Goal: Information Seeking & Learning: Learn about a topic

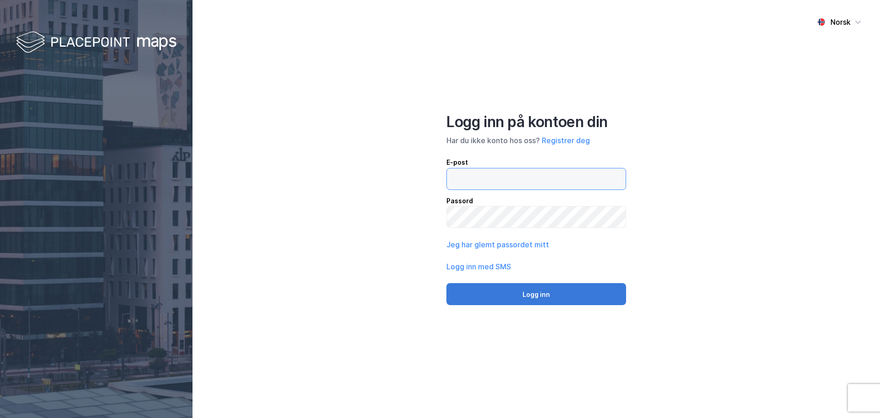
type input "[EMAIL_ADDRESS][DOMAIN_NAME]"
click at [528, 294] on button "Logg inn" at bounding box center [537, 294] width 180 height 22
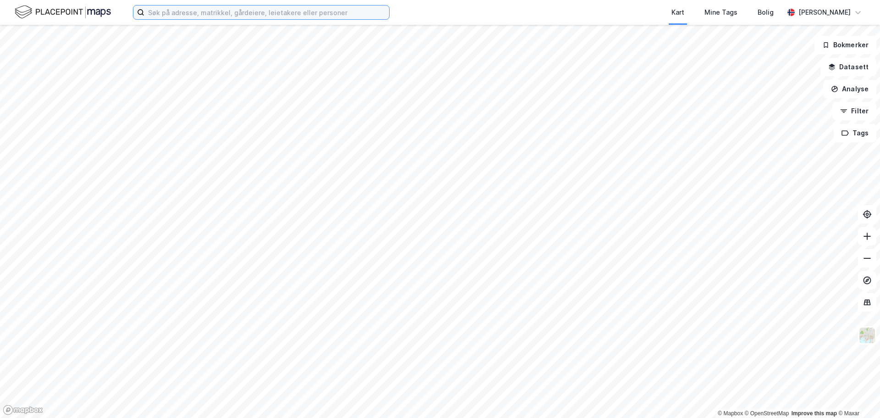
click at [230, 13] on input at bounding box center [266, 13] width 245 height 14
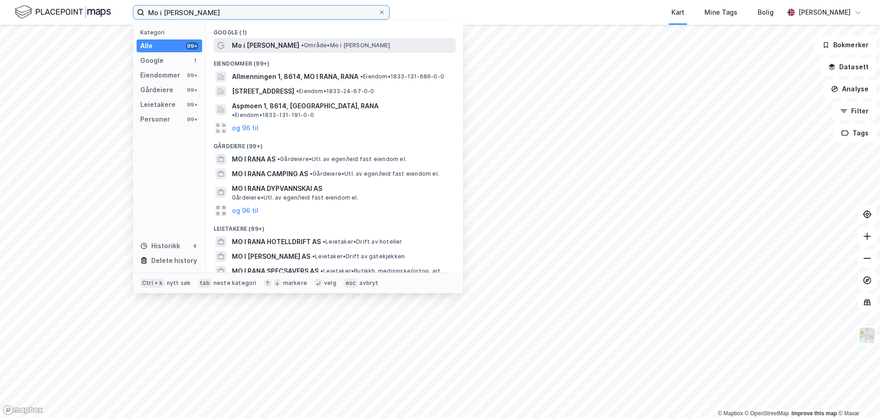
type input "Mo i [PERSON_NAME]"
click at [262, 43] on div "Mo i Rana • Område • Mo i [PERSON_NAME]" at bounding box center [343, 45] width 222 height 11
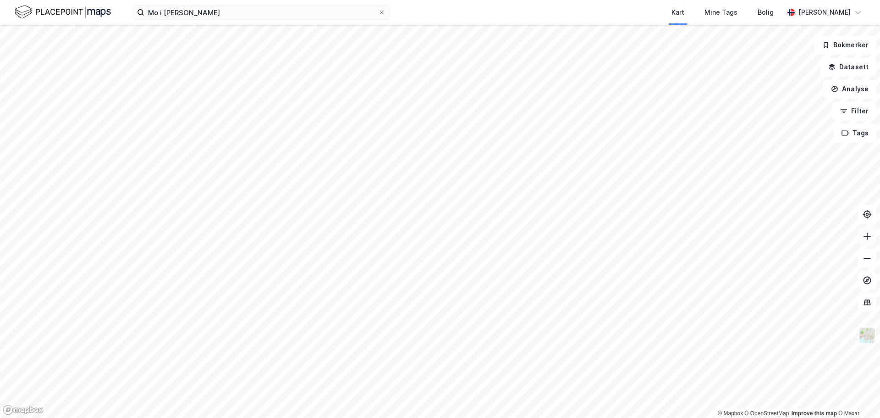
click at [869, 238] on icon at bounding box center [867, 236] width 9 height 9
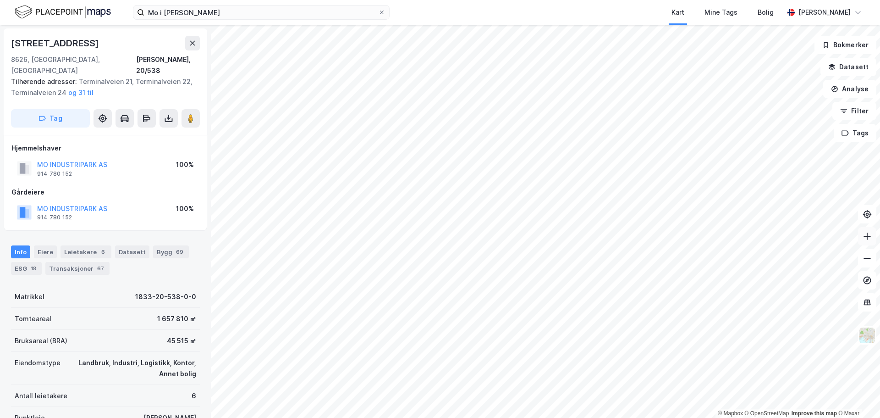
click at [867, 241] on button at bounding box center [867, 236] width 18 height 18
click at [876, 139] on div "© Mapbox © OpenStreetMap Improve this map © Maxar [STREET_ADDRESS], [GEOGRAPHIC…" at bounding box center [440, 221] width 880 height 393
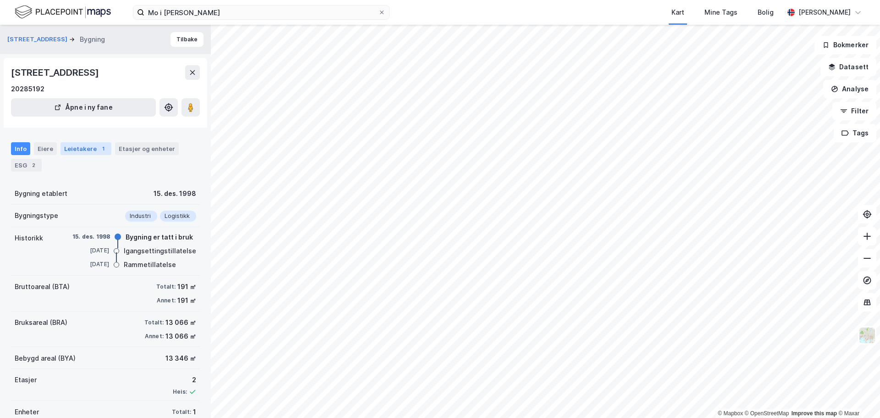
click at [75, 149] on div "Leietakere 1" at bounding box center [86, 148] width 51 height 13
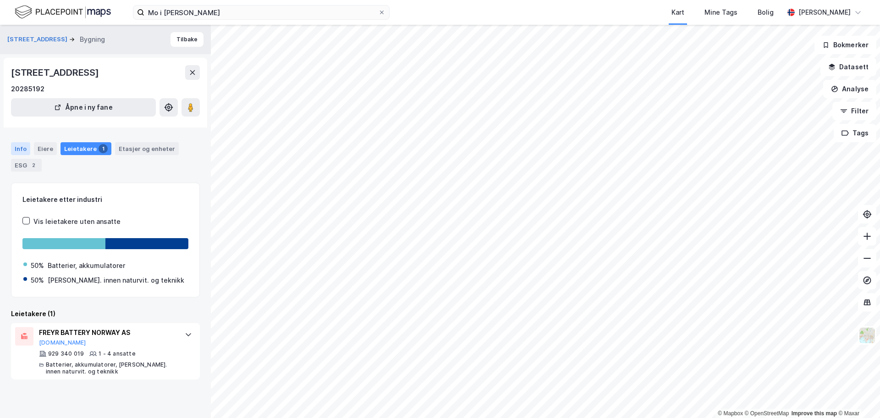
click at [19, 150] on div "Info" at bounding box center [20, 148] width 19 height 13
